Goal: Find specific page/section: Find specific page/section

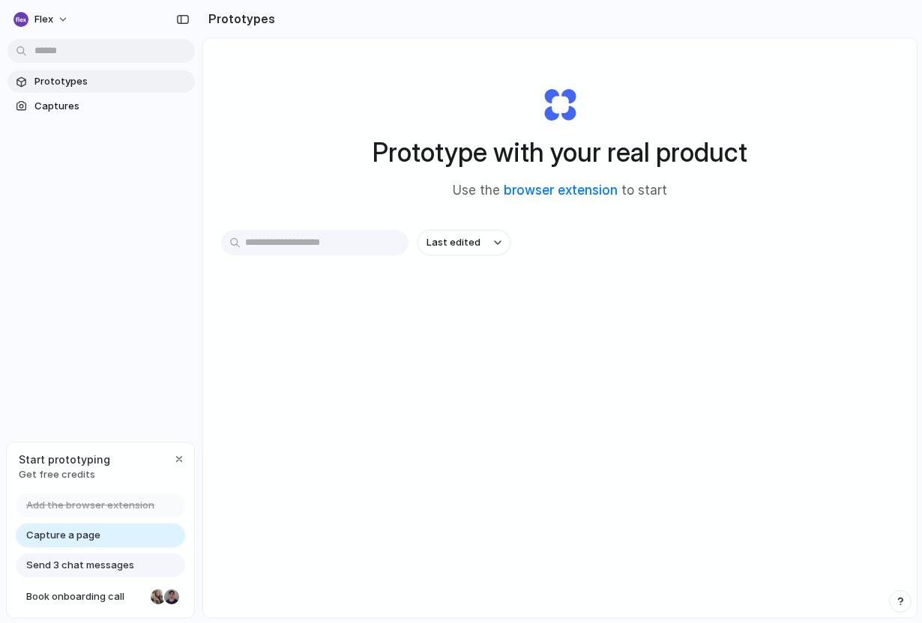
click at [115, 537] on div "Capture a page" at bounding box center [100, 536] width 169 height 24
click at [63, 103] on span "Captures" at bounding box center [111, 106] width 154 height 15
